Goal: Information Seeking & Learning: Learn about a topic

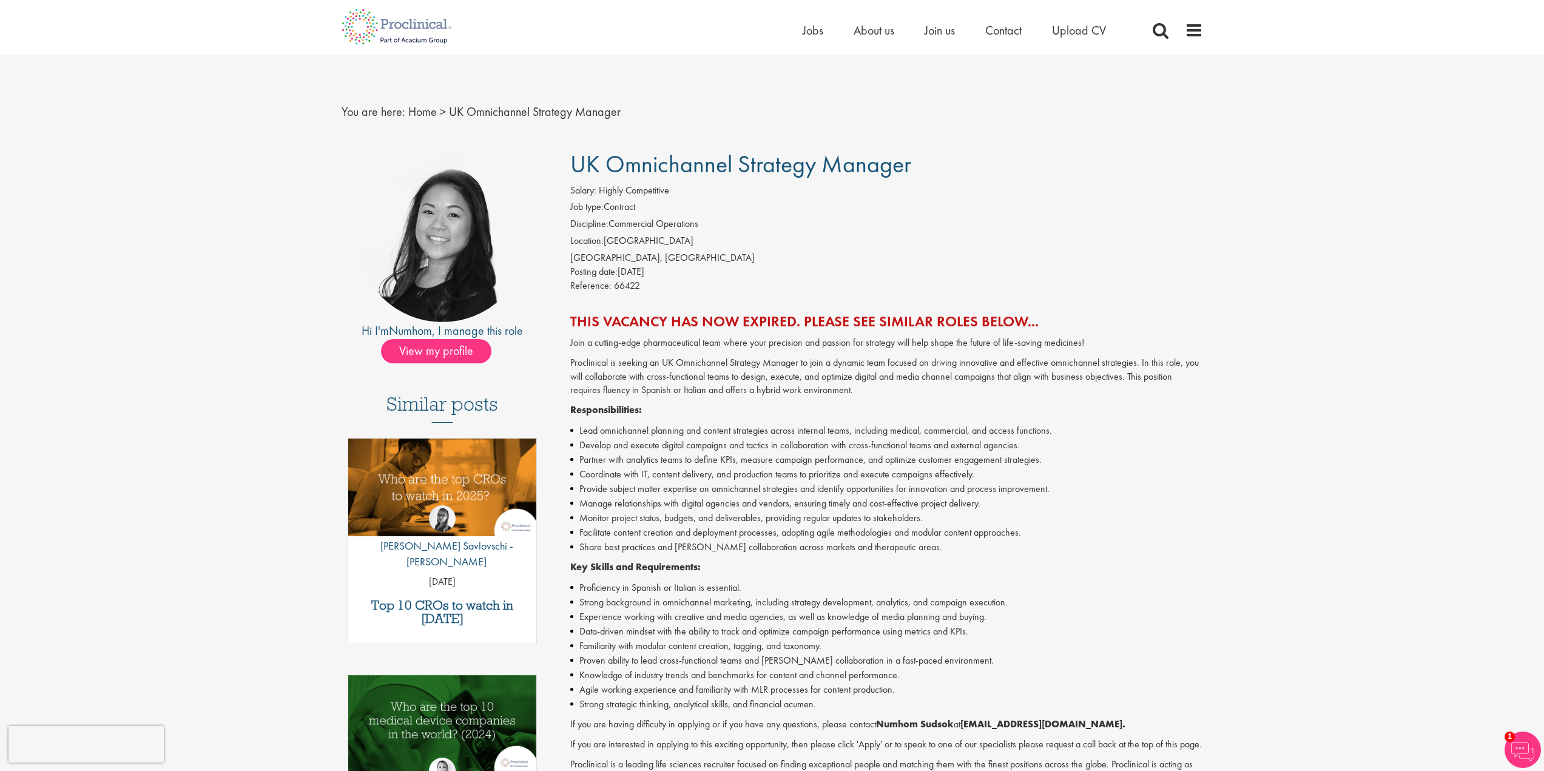
click at [720, 177] on span "UK Omnichannel Strategy Manager" at bounding box center [740, 164] width 341 height 31
click at [763, 178] on span "UK Omnichannel Strategy Manager" at bounding box center [740, 164] width 341 height 31
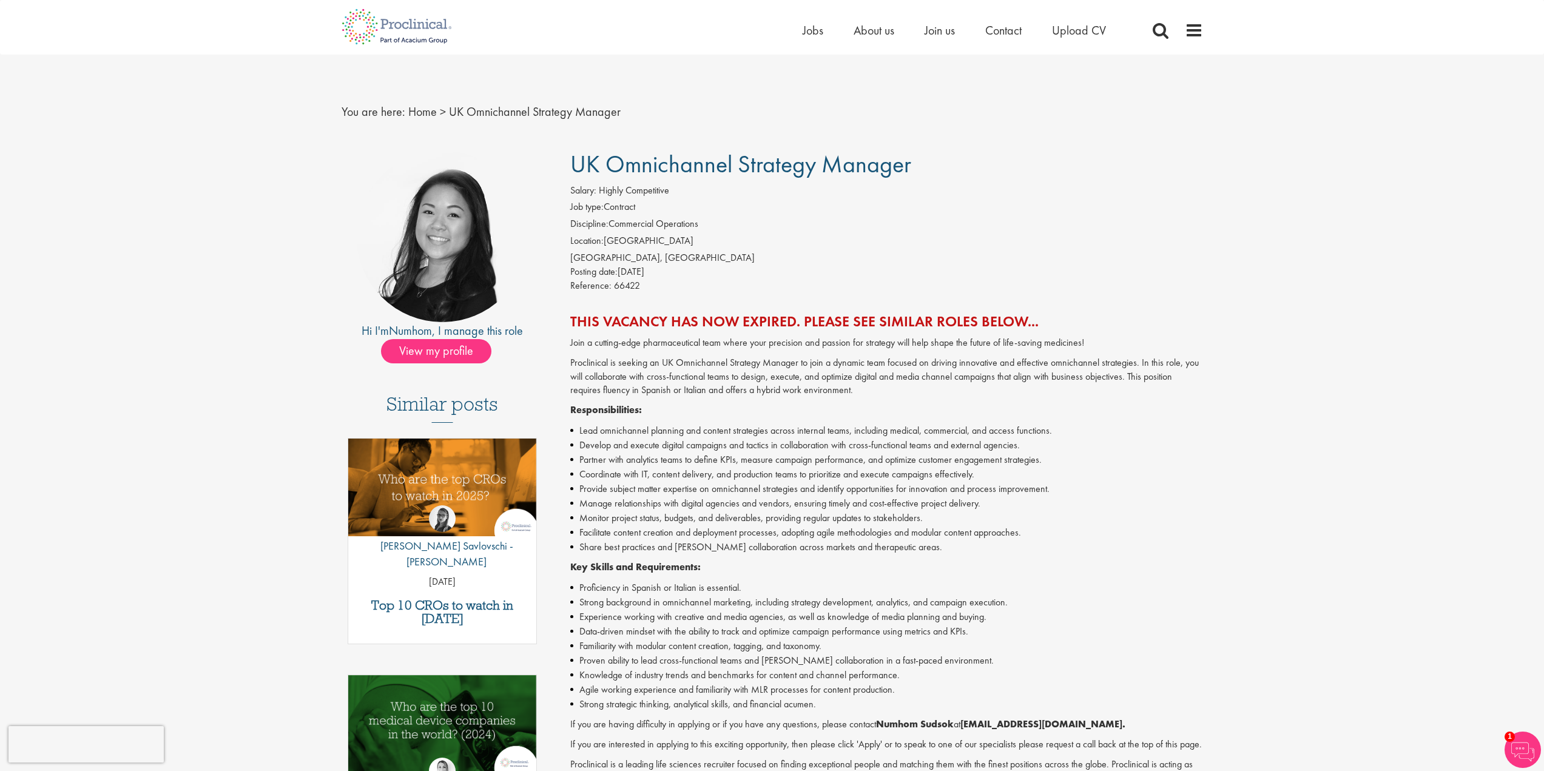
click at [763, 178] on span "UK Omnichannel Strategy Manager" at bounding box center [740, 164] width 341 height 31
click at [721, 168] on span "UK Omnichannel Strategy Manager" at bounding box center [740, 164] width 341 height 31
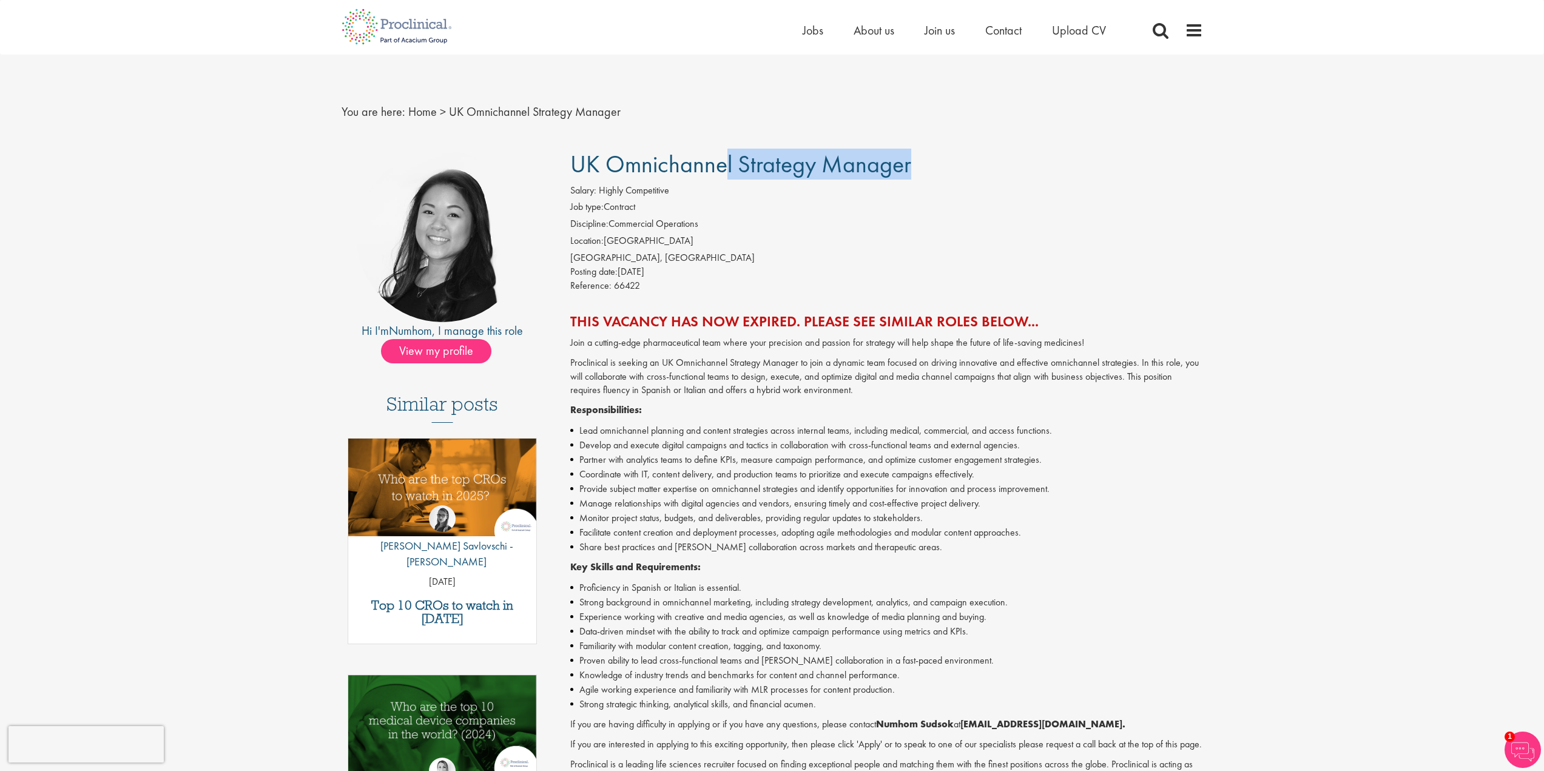
click at [721, 168] on span "UK Omnichannel Strategy Manager" at bounding box center [740, 164] width 341 height 31
click at [754, 172] on span "UK Omnichannel Strategy Manager" at bounding box center [740, 164] width 341 height 31
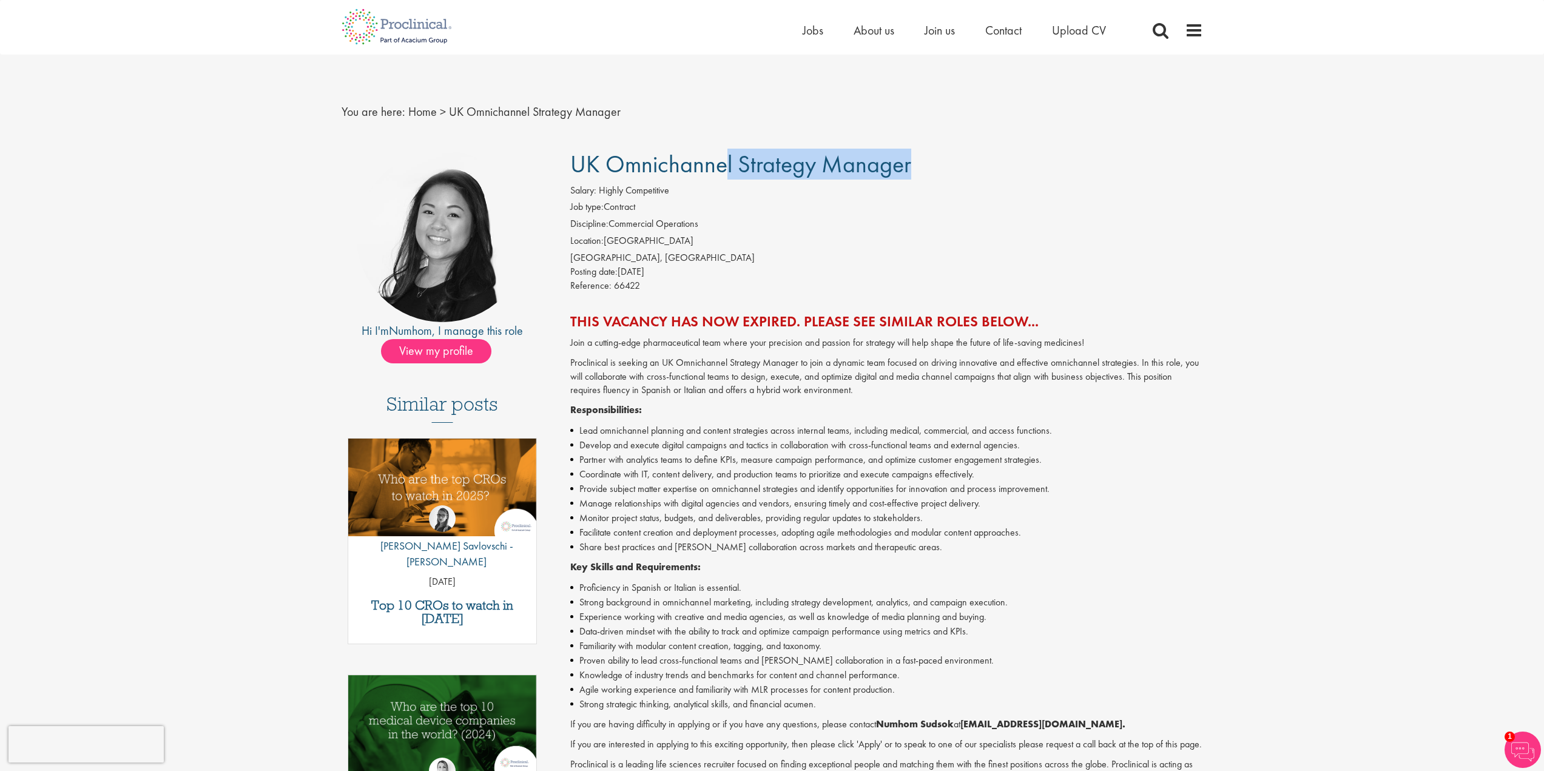
click at [723, 165] on span "UK Omnichannel Strategy Manager" at bounding box center [740, 164] width 341 height 31
click at [812, 180] on div "UK Omnichannel Strategy Manager Salary: Highly Competitive Job type: Contract D…" at bounding box center [882, 544] width 660 height 786
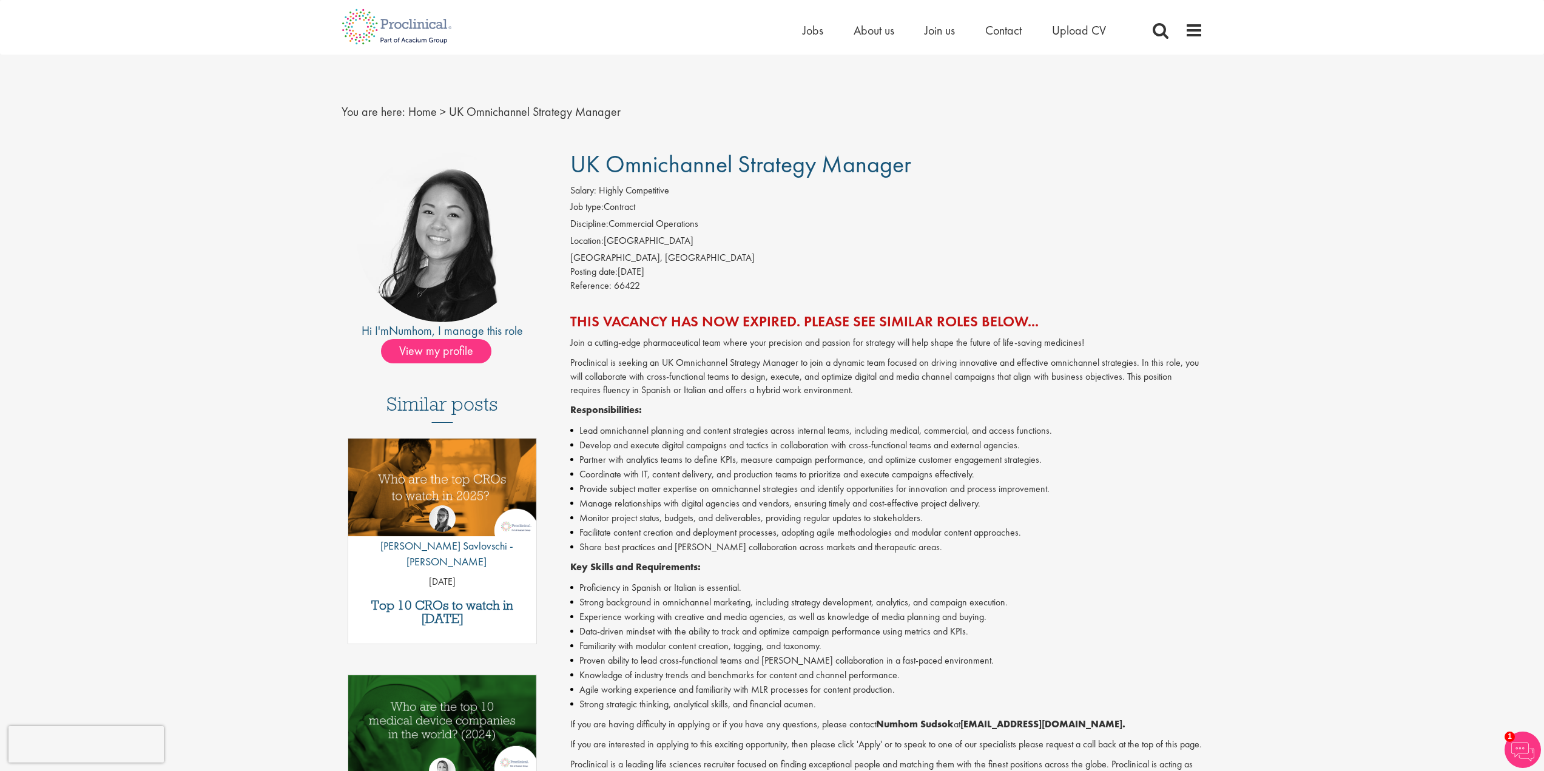
click at [771, 180] on div "UK Omnichannel Strategy Manager Salary: Highly Competitive Job type: Contract D…" at bounding box center [882, 544] width 660 height 786
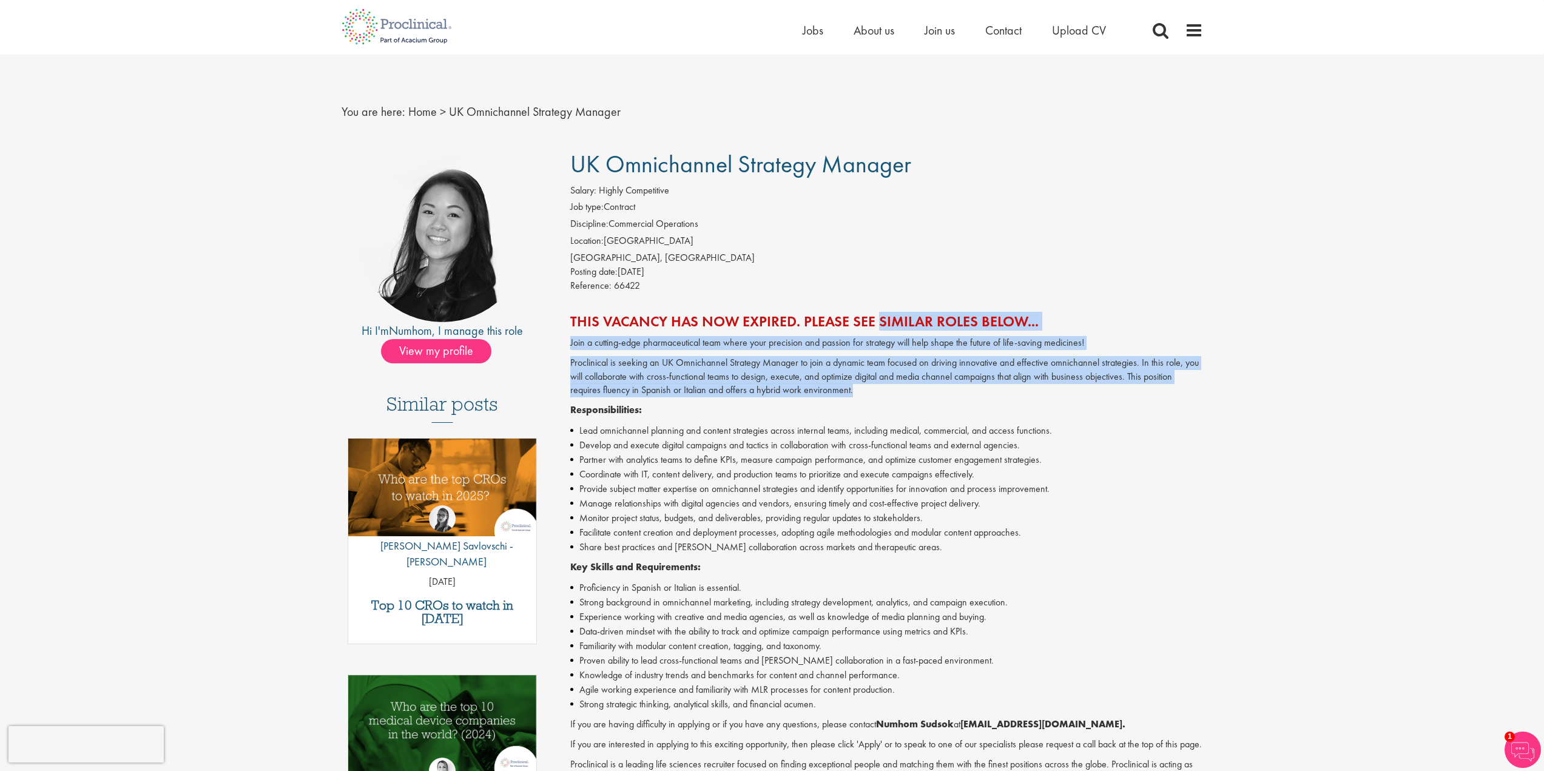
drag, startPoint x: 930, startPoint y: 436, endPoint x: 947, endPoint y: 473, distance: 40.2
click at [947, 473] on div "UK Omnichannel Strategy Manager Salary: Highly Competitive Job type: Contract D…" at bounding box center [882, 544] width 660 height 786
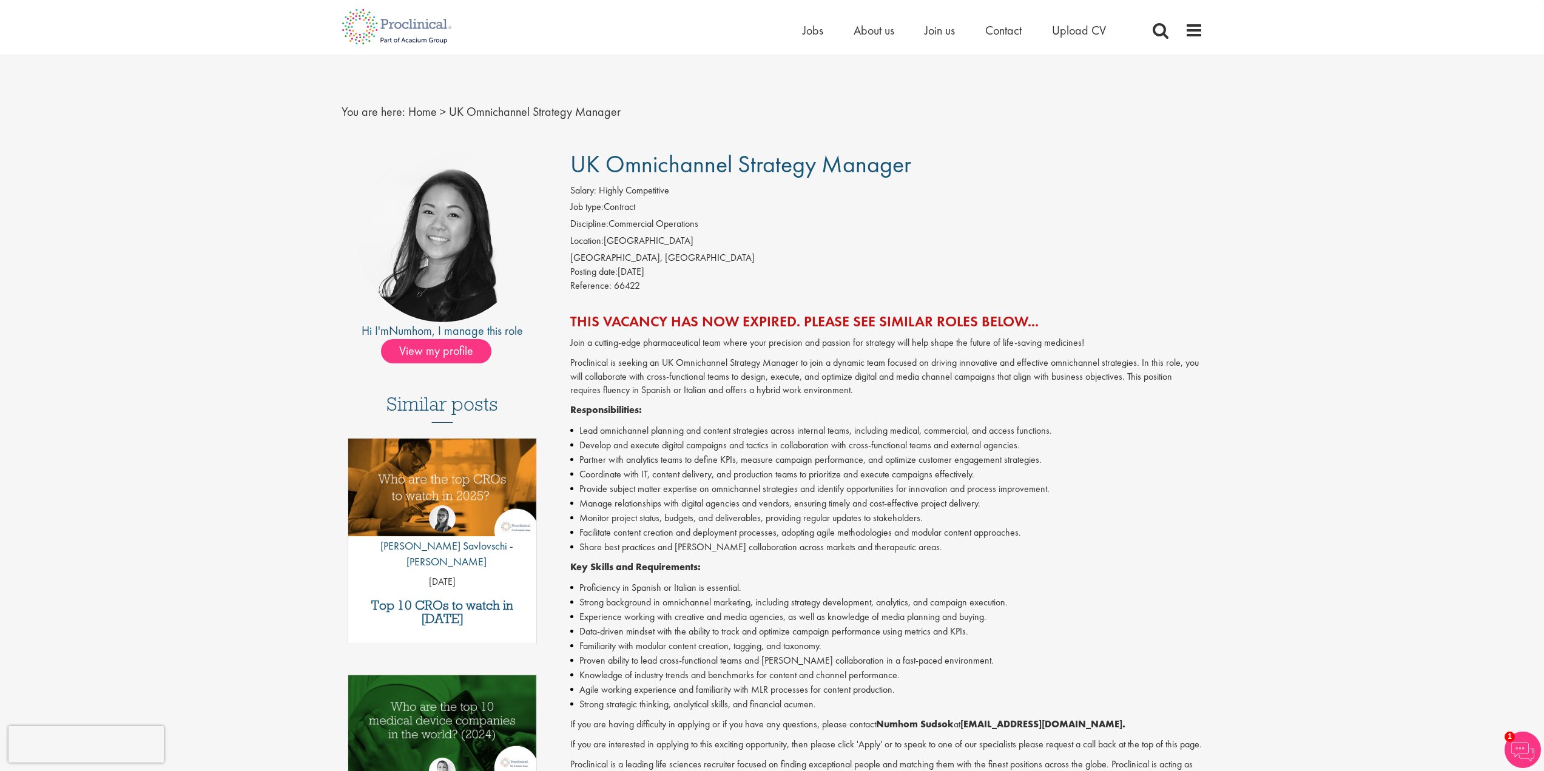
click at [982, 581] on li "Proficiency in Spanish or Italian is essential." at bounding box center [886, 588] width 633 height 15
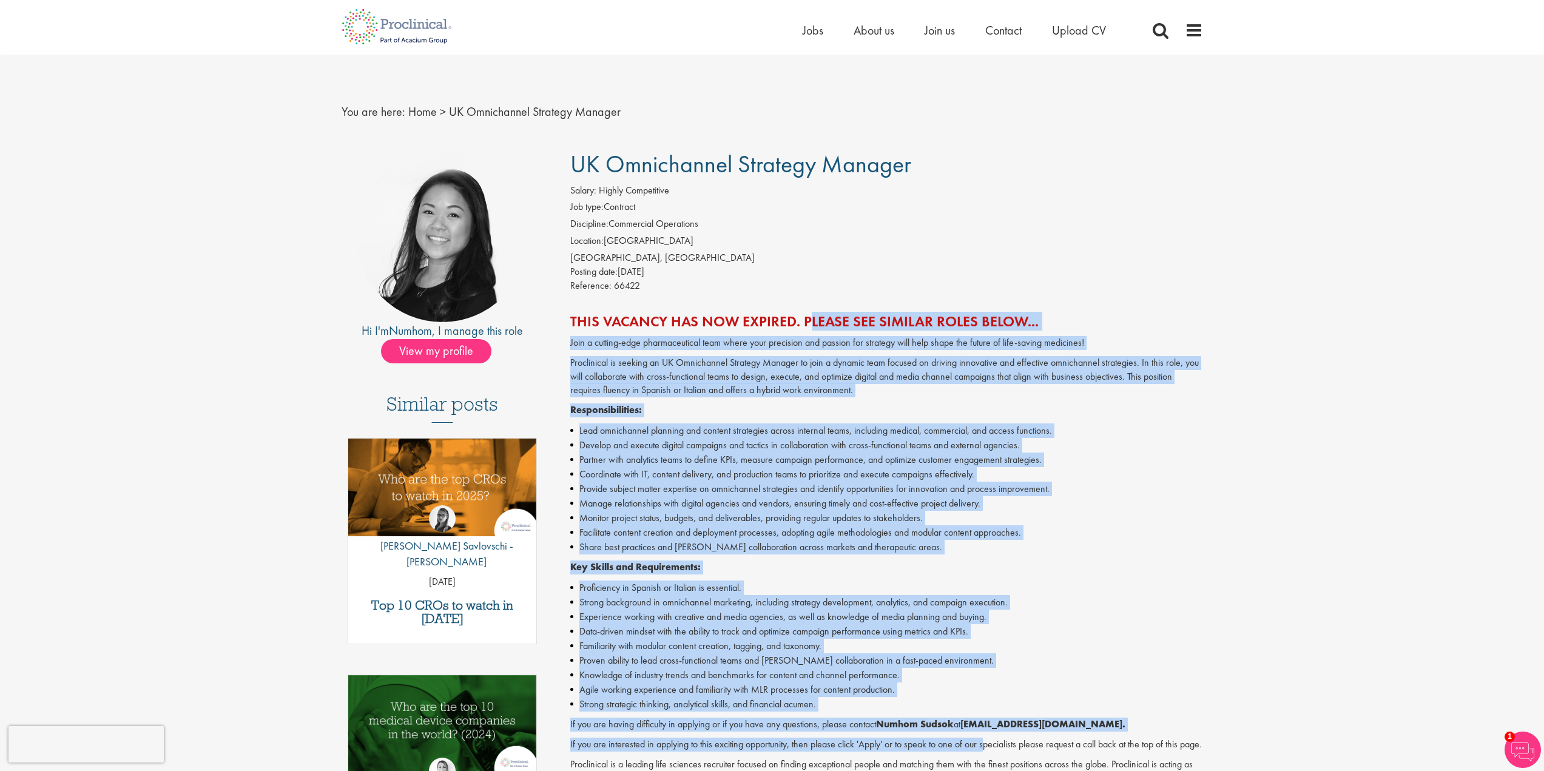
drag, startPoint x: 985, startPoint y: 741, endPoint x: 804, endPoint y: 323, distance: 456.0
click at [804, 323] on div "This vacancy has now expired. Please see similar roles below... Join a cutting-…" at bounding box center [886, 566] width 633 height 505
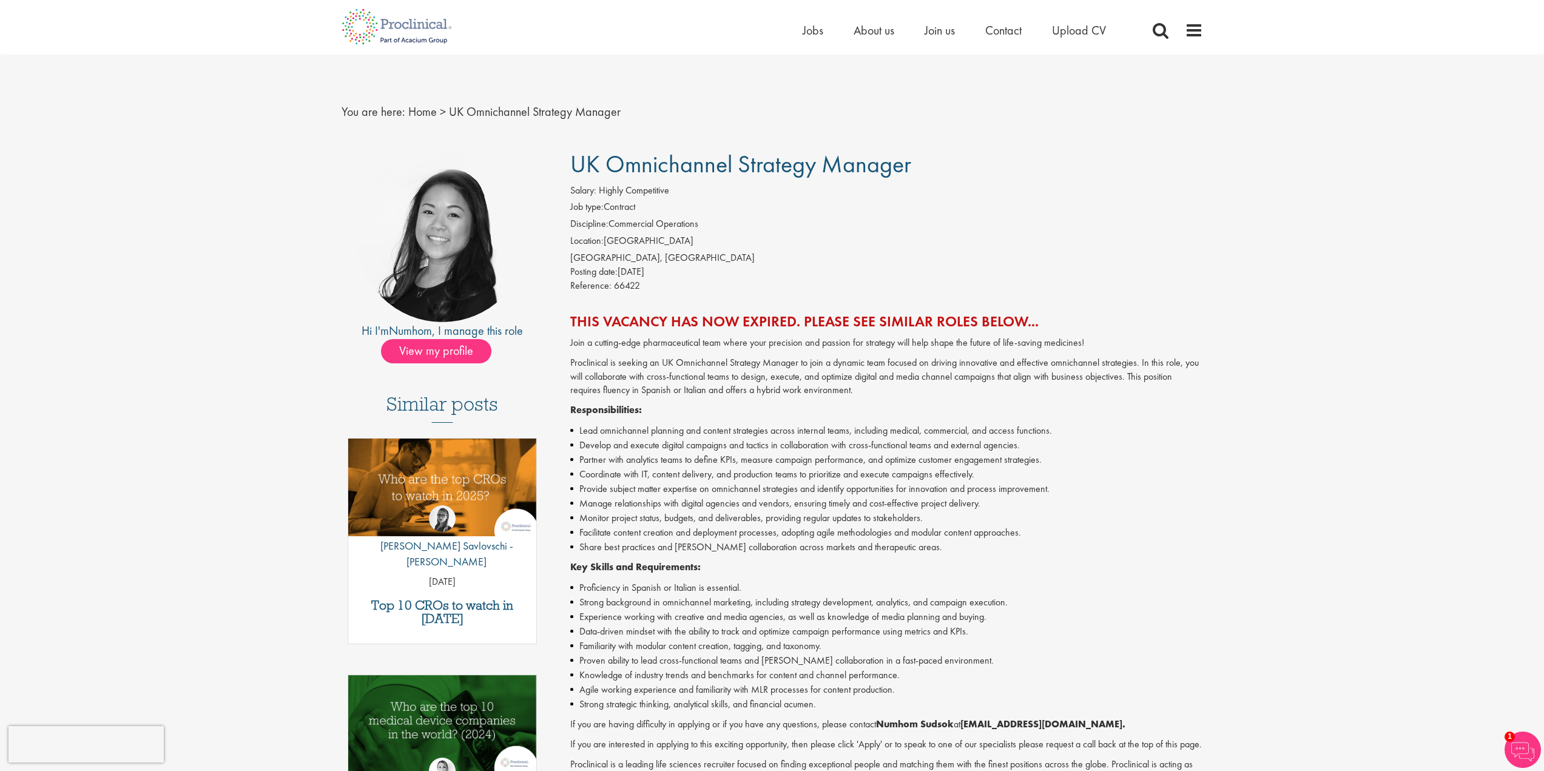
click at [766, 268] on div "Posting date: [DATE]" at bounding box center [886, 272] width 633 height 14
drag, startPoint x: 766, startPoint y: 268, endPoint x: 1077, endPoint y: 562, distance: 428.3
click at [1077, 562] on div "UK Omnichannel Strategy Manager Salary: Highly Competitive Job type: Contract D…" at bounding box center [882, 544] width 660 height 786
click at [1098, 558] on div "Join a cutting-edge pharmaceutical team where your precision and passion for st…" at bounding box center [886, 577] width 633 height 483
drag, startPoint x: 1098, startPoint y: 558, endPoint x: 802, endPoint y: 214, distance: 453.5
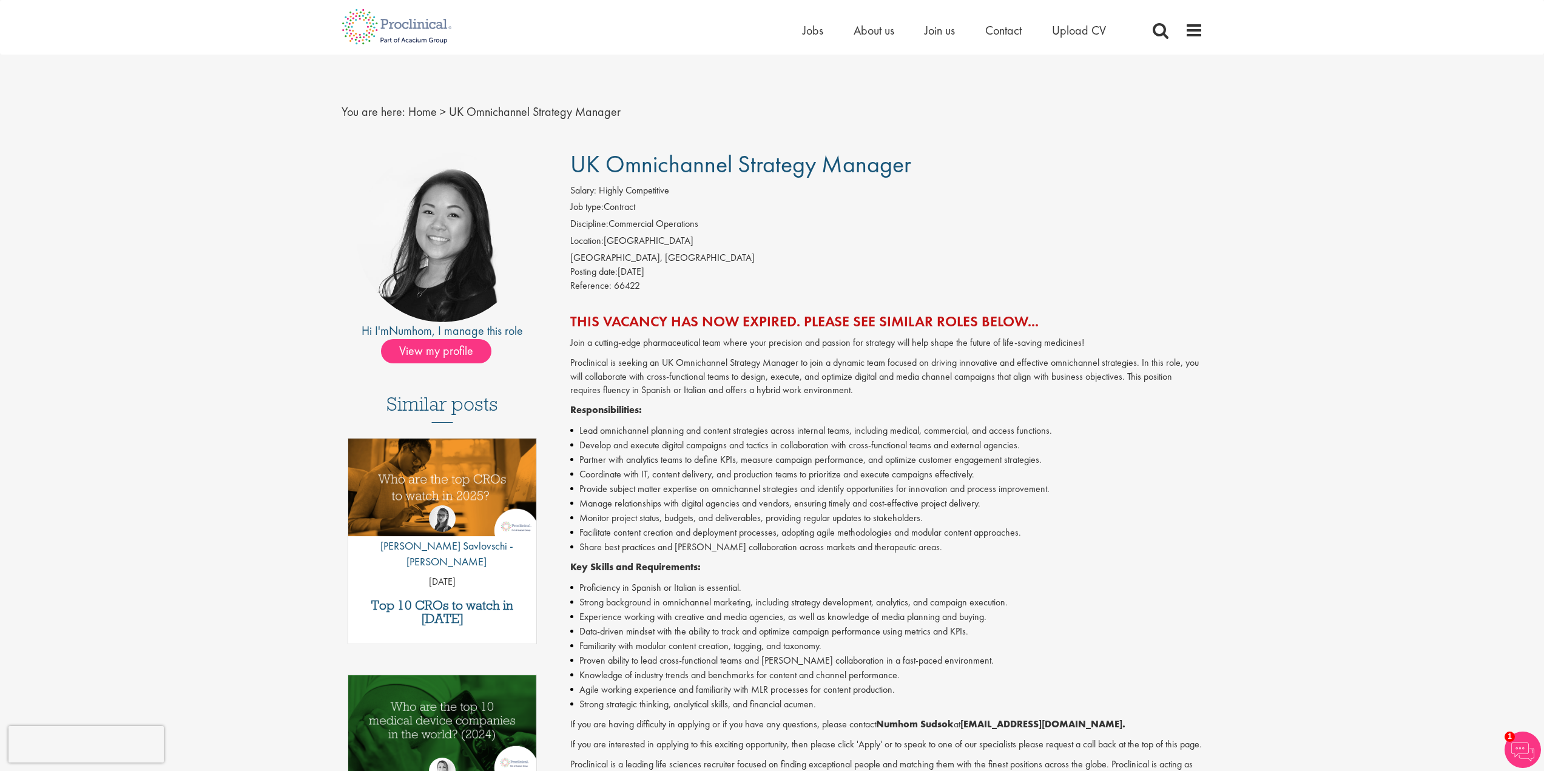
drag, startPoint x: 802, startPoint y: 214, endPoint x: 792, endPoint y: 218, distance: 11.2
click at [803, 218] on ol "Job type: Contract Discipline: Commercial Operations Location: [GEOGRAPHIC_DATA]" at bounding box center [886, 225] width 633 height 51
click at [989, 394] on p "Proclinical is seeking an UK Omnichannel Strategy Manager to join a dynamic tea…" at bounding box center [886, 377] width 633 height 42
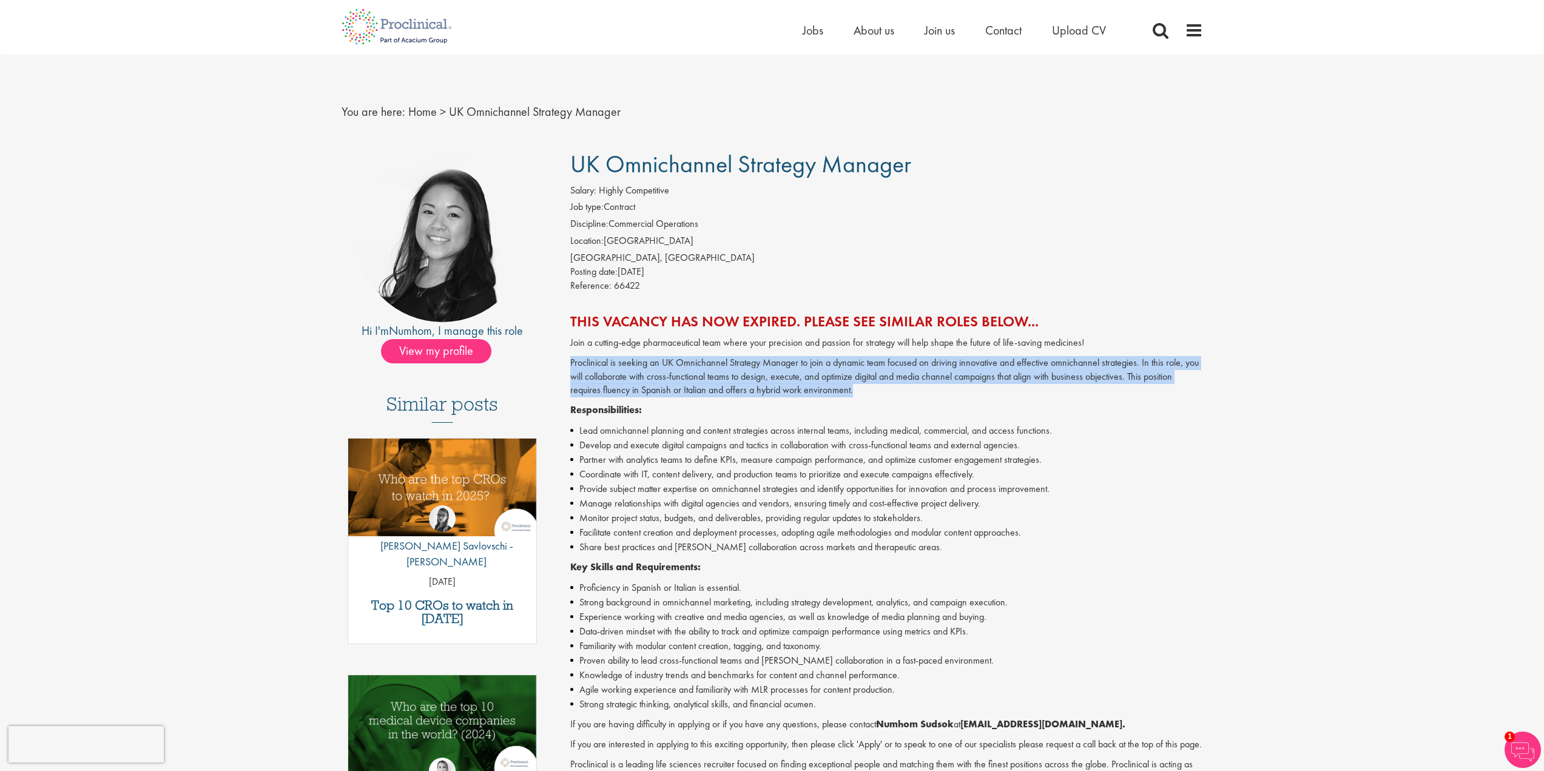
drag, startPoint x: 989, startPoint y: 394, endPoint x: 861, endPoint y: 353, distance: 134.7
click at [861, 353] on div "Join a cutting-edge pharmaceutical team where your precision and passion for st…" at bounding box center [886, 577] width 633 height 483
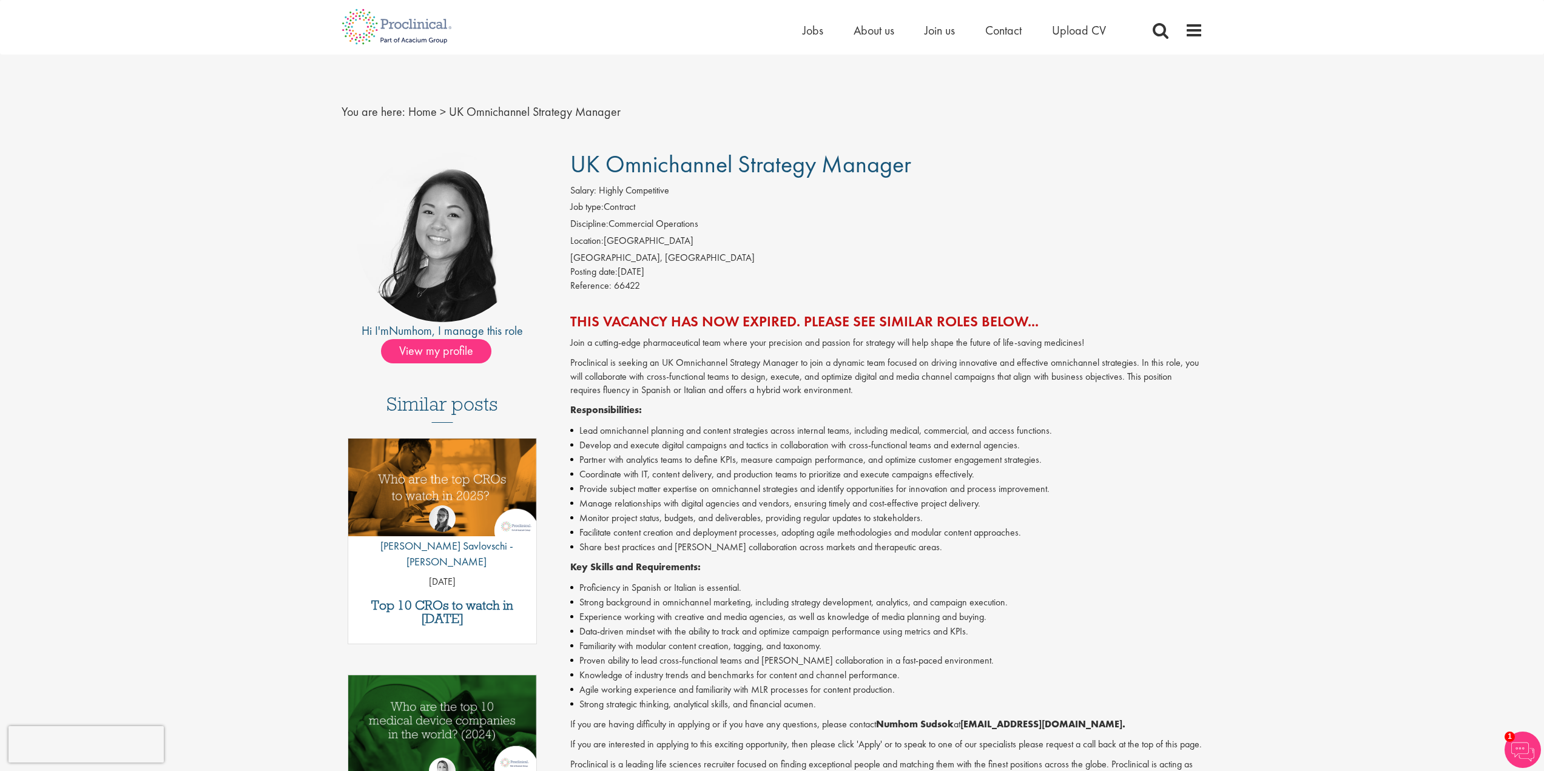
click at [842, 337] on p "Join a cutting-edge pharmaceutical team where your precision and passion for st…" at bounding box center [886, 343] width 633 height 14
click at [843, 335] on div "This vacancy has now expired. Please see similar roles below... Join a cutting-…" at bounding box center [886, 566] width 633 height 505
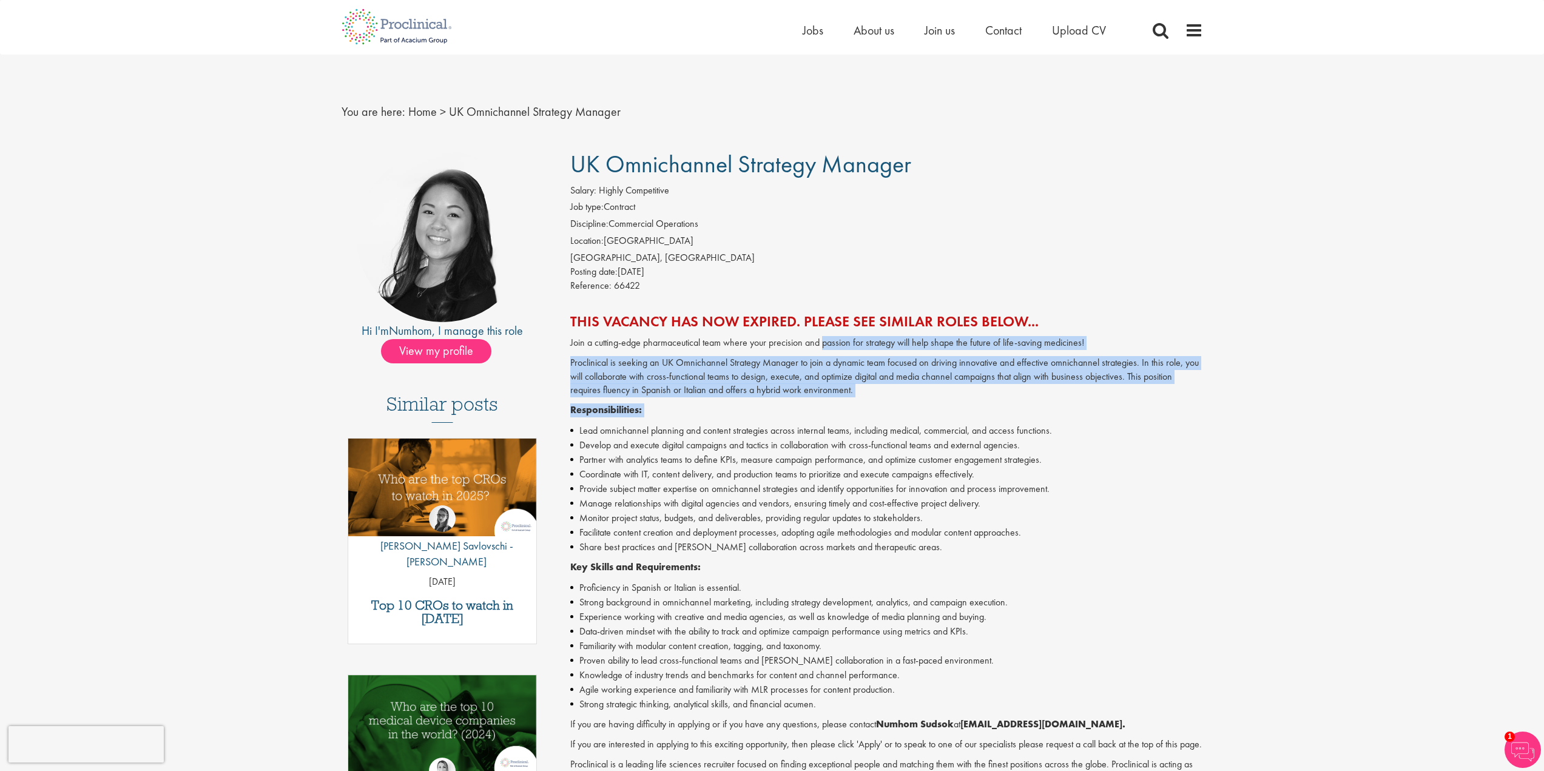
drag, startPoint x: 843, startPoint y: 335, endPoint x: 941, endPoint y: 405, distance: 120.9
click at [941, 405] on div "This vacancy has now expired. Please see similar roles below... Join a cutting-…" at bounding box center [886, 566] width 633 height 505
click at [941, 405] on p "Responsibilities:" at bounding box center [886, 410] width 633 height 14
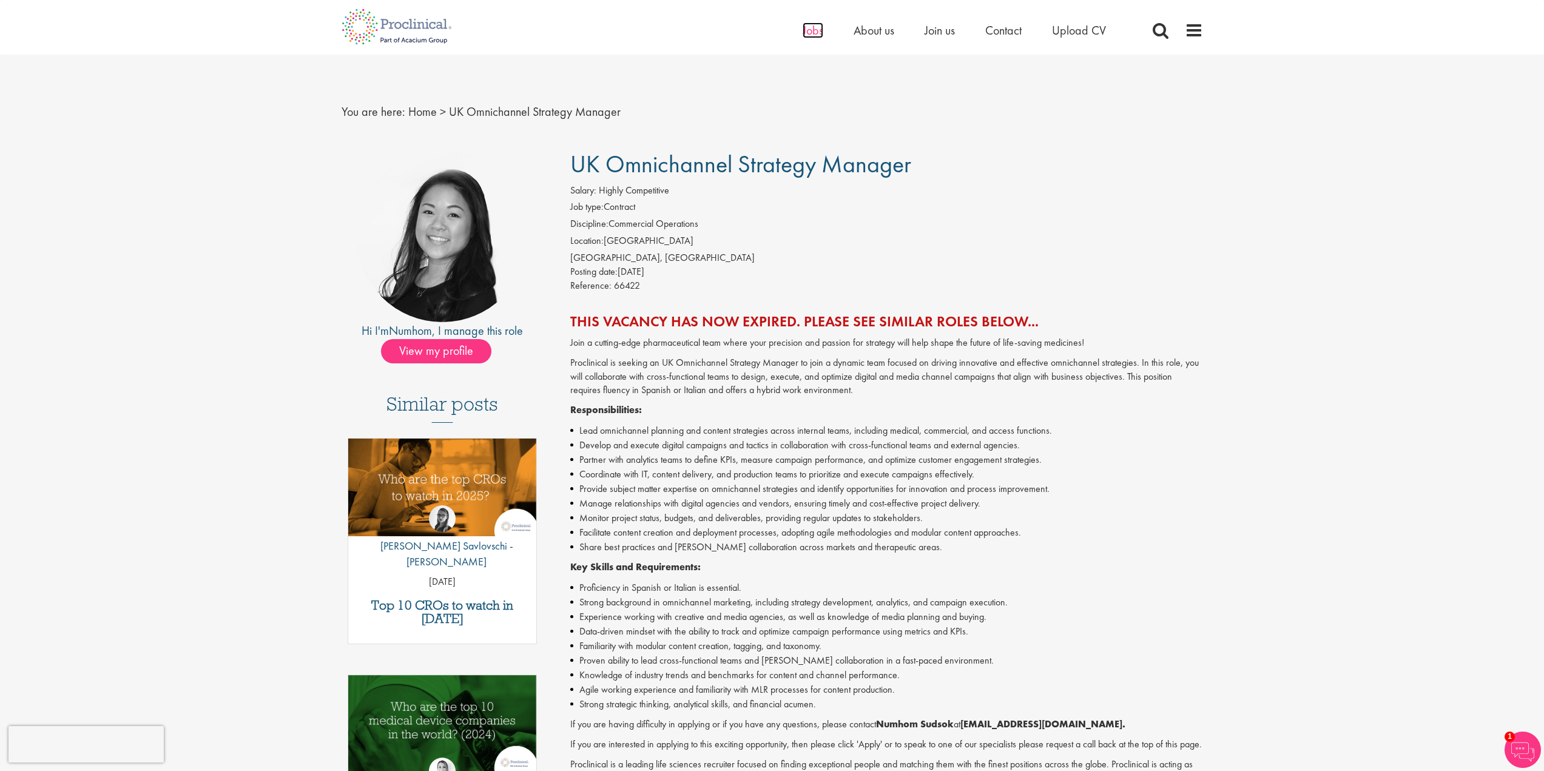
click at [803, 27] on span "Jobs" at bounding box center [813, 30] width 21 height 16
